Goal: Task Accomplishment & Management: Manage account settings

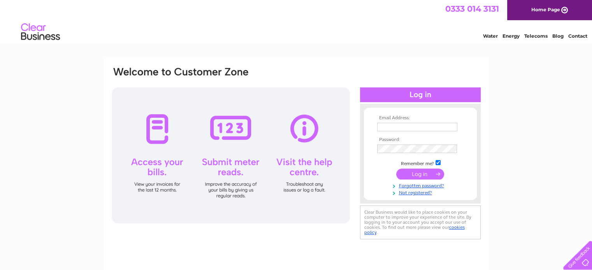
type input "[EMAIL_ADDRESS][DOMAIN_NAME]"
click at [424, 176] on input "submit" at bounding box center [420, 174] width 48 height 11
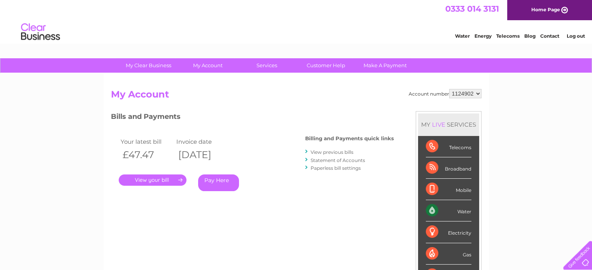
click at [143, 177] on link "." at bounding box center [153, 180] width 68 height 11
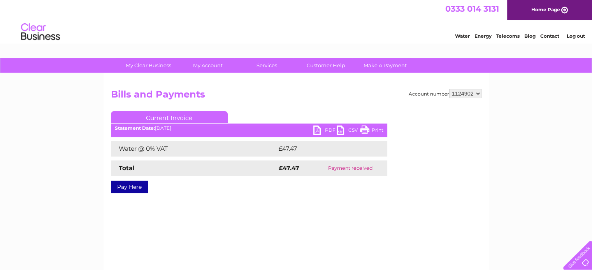
click at [319, 129] on link "PDF" at bounding box center [324, 131] width 23 height 11
click at [572, 36] on link "Log out" at bounding box center [575, 36] width 18 height 6
